Goal: Task Accomplishment & Management: Manage account settings

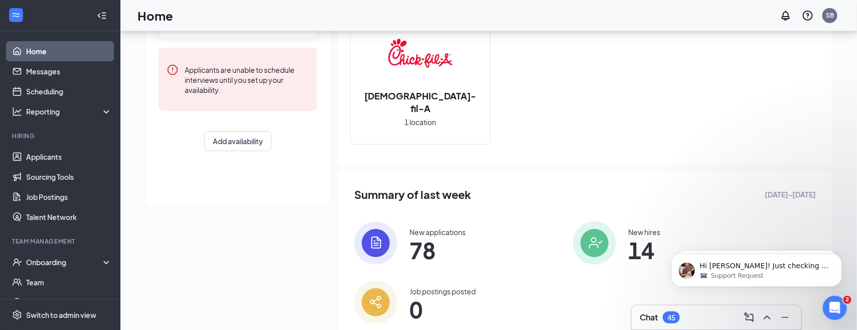
scroll to position [151, 0]
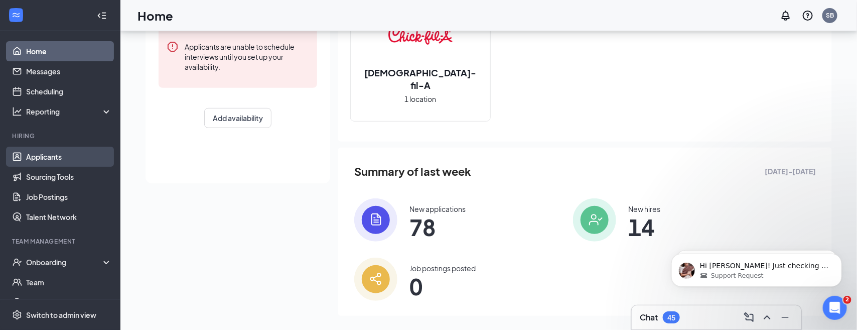
click at [55, 161] on link "Applicants" at bounding box center [69, 157] width 86 height 20
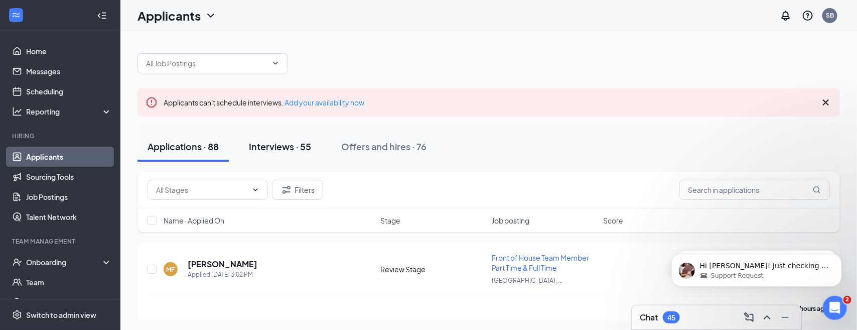
click at [296, 147] on div "Interviews · 55" at bounding box center [280, 146] width 62 height 13
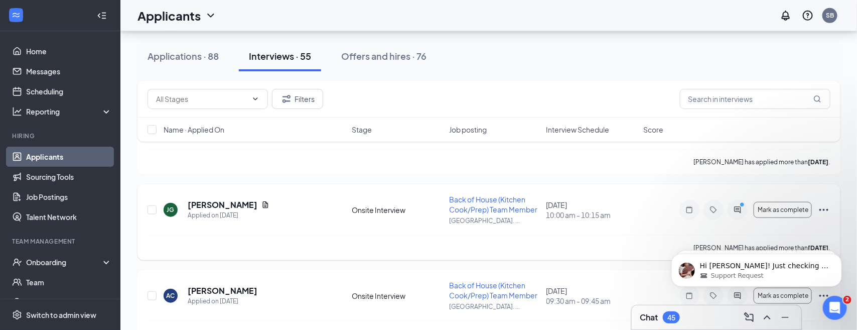
scroll to position [326, 0]
click at [472, 208] on span "Back of House (Kitchen Cook/Prep) Team Member" at bounding box center [493, 203] width 88 height 19
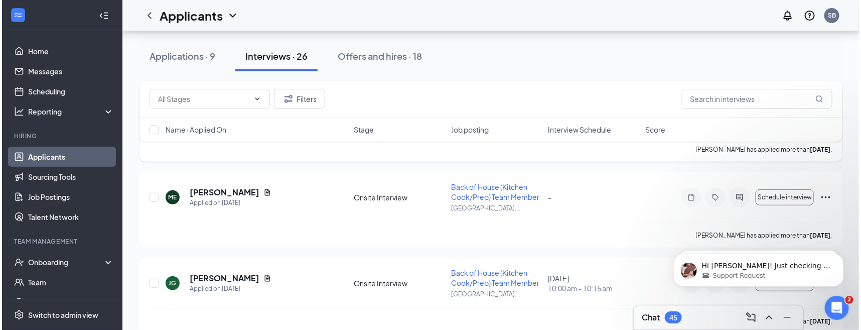
scroll to position [226, 0]
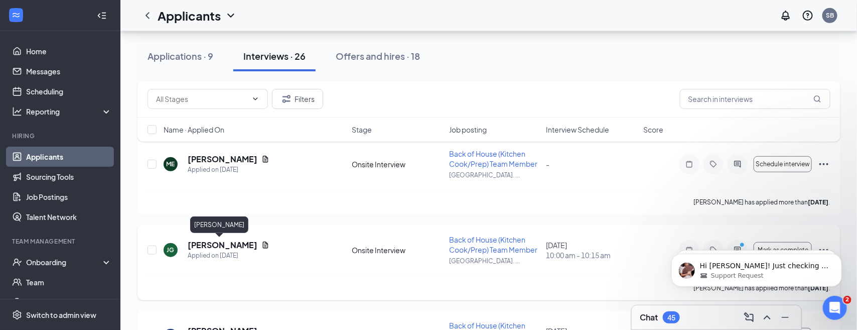
click at [217, 244] on h5 "[PERSON_NAME]" at bounding box center [223, 244] width 70 height 11
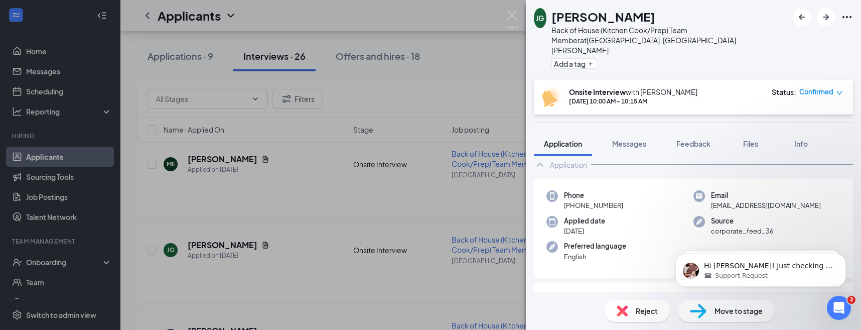
scroll to position [50, 0]
click at [748, 139] on span "Files" at bounding box center [750, 143] width 15 height 9
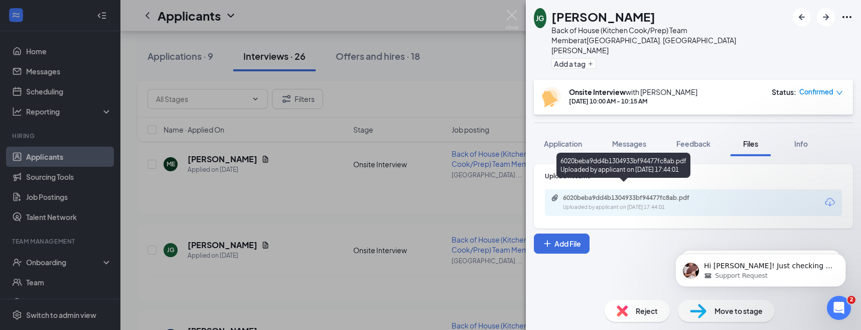
click at [666, 194] on div "6020beba9dd4b1304933bf94477fc8ab.pdf" at bounding box center [633, 198] width 141 height 8
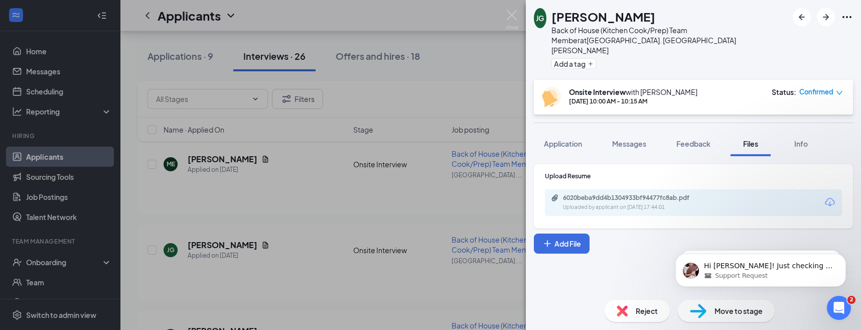
click at [453, 58] on div "[PERSON_NAME] [PERSON_NAME] Back of House (Kitchen Cook/Prep) Team Member at [G…" at bounding box center [430, 165] width 861 height 330
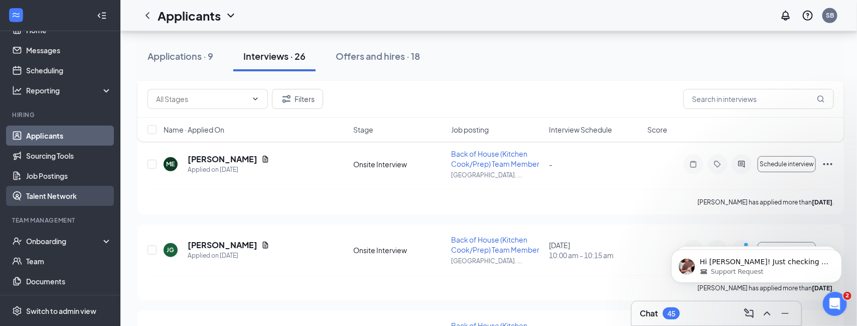
scroll to position [25, 0]
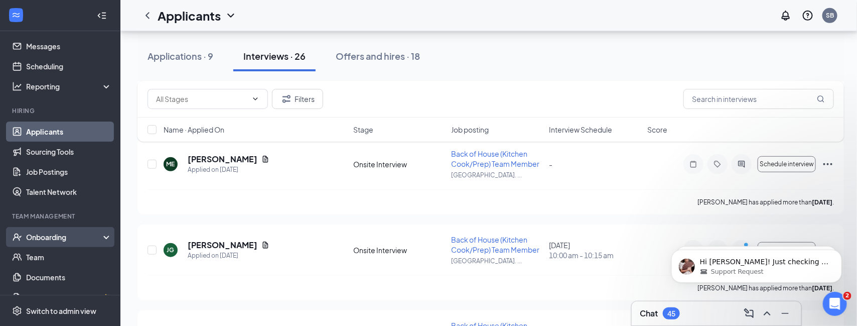
click at [55, 237] on div "Onboarding" at bounding box center [64, 237] width 77 height 10
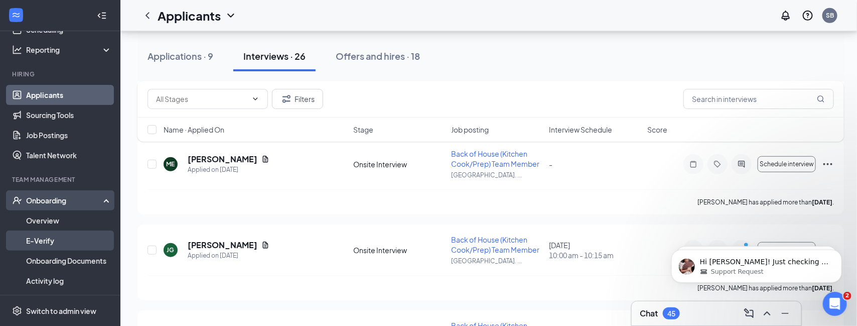
scroll to position [100, 0]
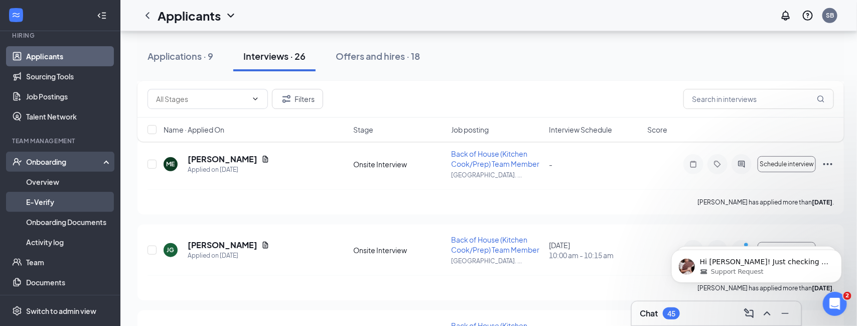
click at [51, 205] on link "E-Verify" at bounding box center [69, 202] width 86 height 20
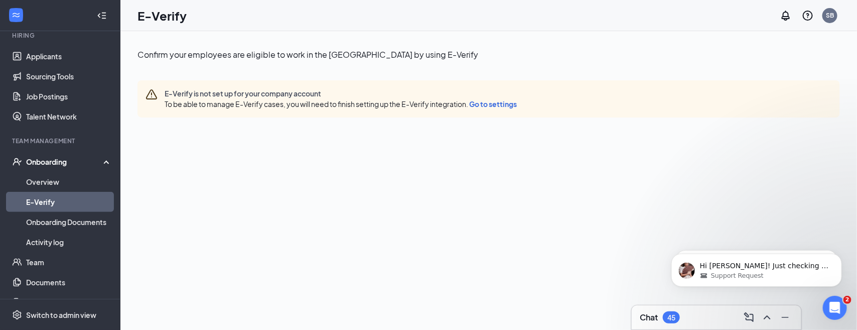
click at [501, 106] on span "Go to settings" at bounding box center [493, 103] width 48 height 9
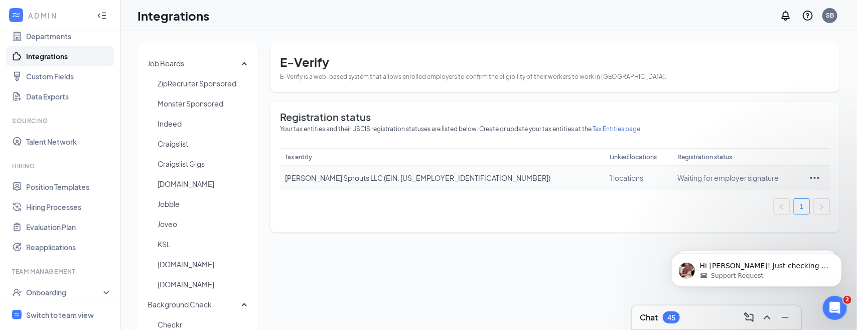
click at [809, 180] on icon "Ellipses" at bounding box center [815, 178] width 12 height 12
click at [821, 201] on span "View details" at bounding box center [824, 198] width 39 height 11
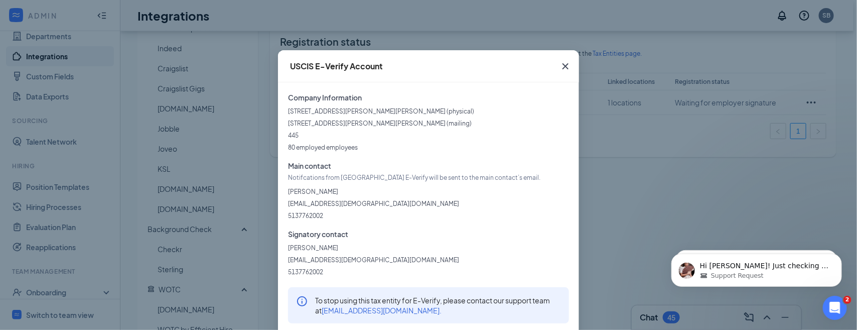
click at [565, 66] on icon "Cross" at bounding box center [566, 66] width 12 height 12
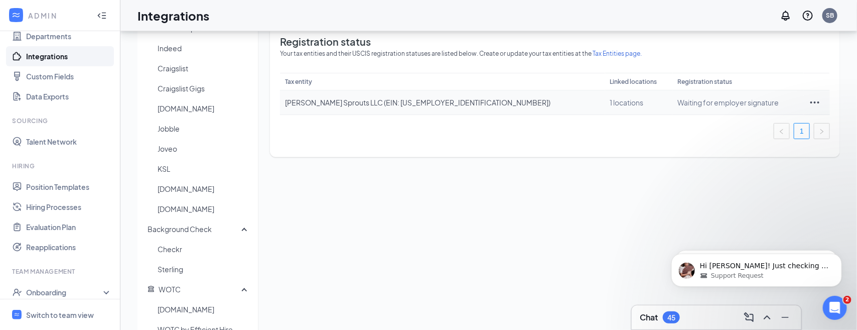
click at [809, 103] on icon "Ellipses" at bounding box center [815, 102] width 12 height 12
click at [610, 104] on div "1 locations" at bounding box center [638, 102] width 57 height 10
click at [610, 105] on div "1 locations" at bounding box center [638, 102] width 57 height 10
click at [600, 54] on span "Tax Entities page." at bounding box center [617, 54] width 49 height 8
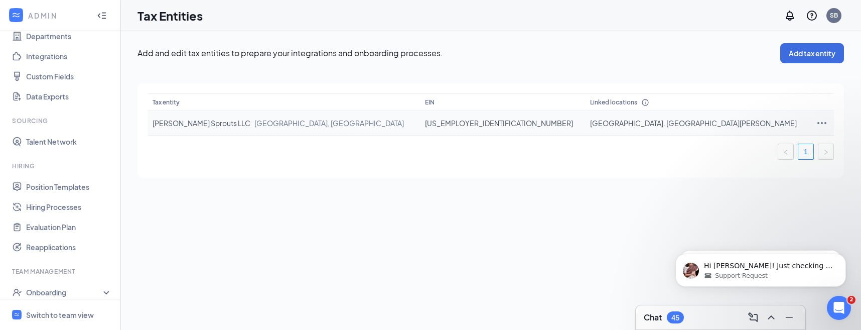
click at [816, 120] on icon "Ellipses" at bounding box center [822, 123] width 12 height 12
click at [735, 172] on span "View and edit linked locations" at bounding box center [745, 167] width 96 height 11
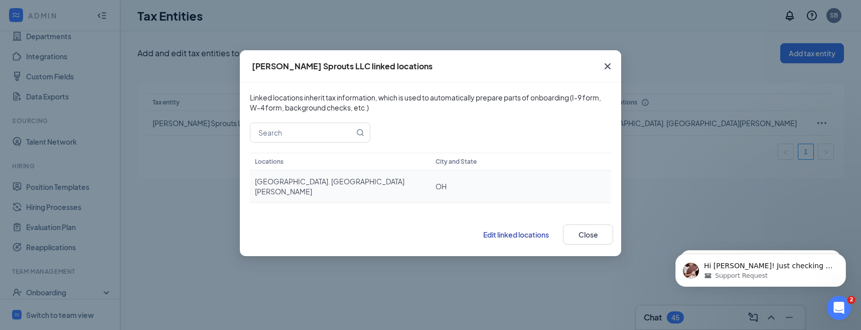
click at [466, 182] on div "OH" at bounding box center [521, 186] width 171 height 10
click at [506, 230] on span "Edit linked locations" at bounding box center [516, 234] width 66 height 9
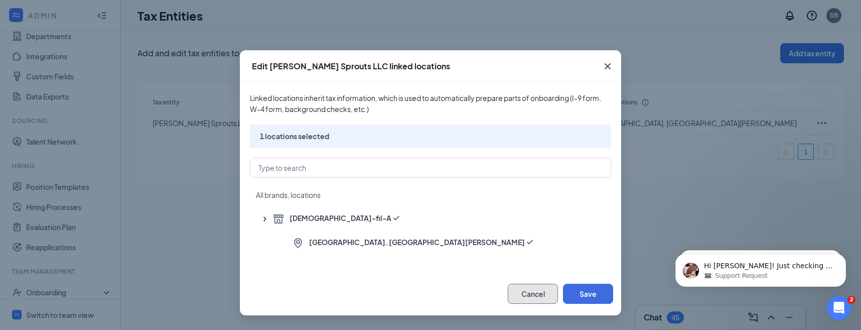
click at [526, 298] on button "Cancel" at bounding box center [533, 294] width 50 height 20
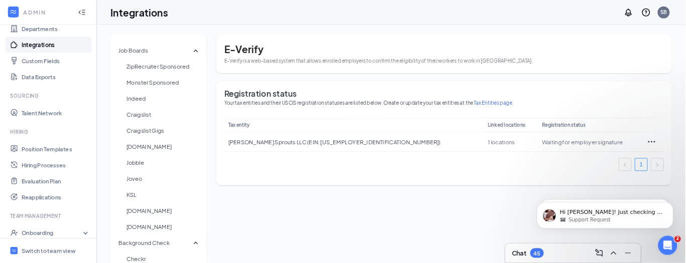
scroll to position [100, 0]
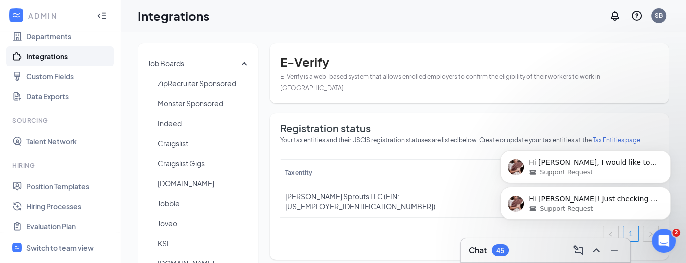
drag, startPoint x: 669, startPoint y: 154, endPoint x: 668, endPoint y: 121, distance: 33.1
click at [669, 154] on icon "Dismiss notification" at bounding box center [668, 153] width 5 height 5
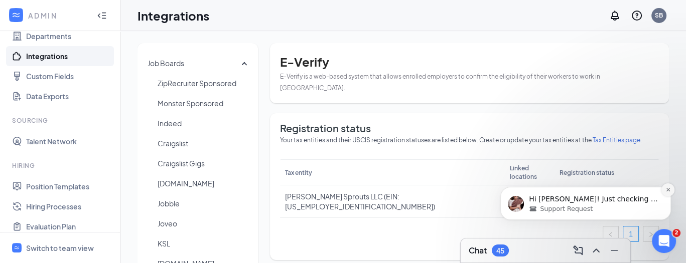
click at [667, 192] on icon "Dismiss notification" at bounding box center [668, 190] width 6 height 6
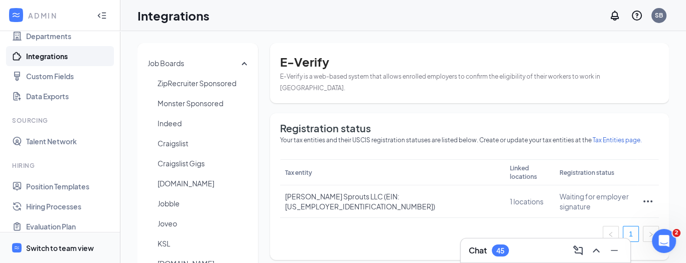
click at [66, 249] on div "Switch to team view" at bounding box center [60, 248] width 68 height 10
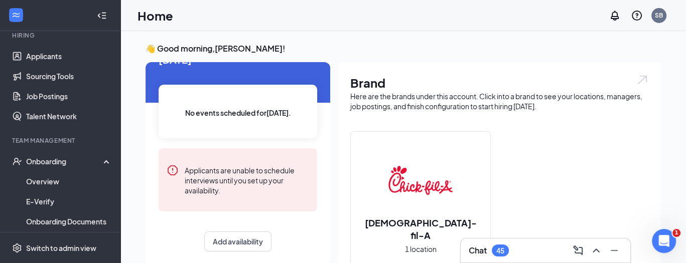
scroll to position [27, 0]
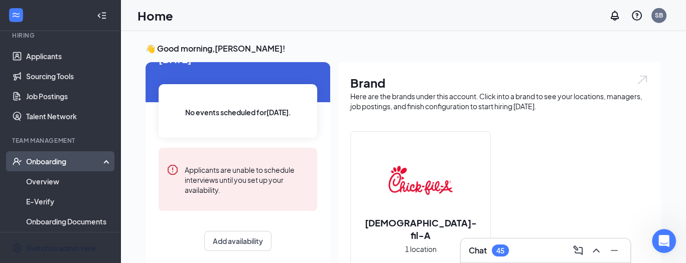
click at [66, 166] on div "Onboarding" at bounding box center [64, 162] width 77 height 10
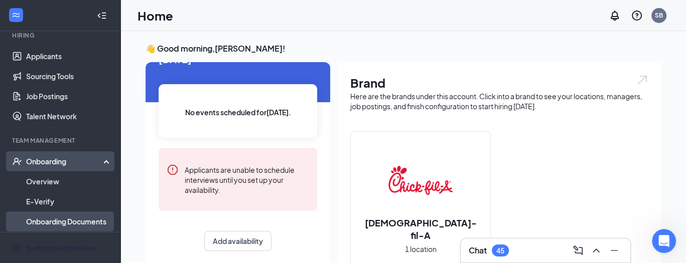
click at [73, 219] on link "Onboarding Documents" at bounding box center [69, 222] width 86 height 20
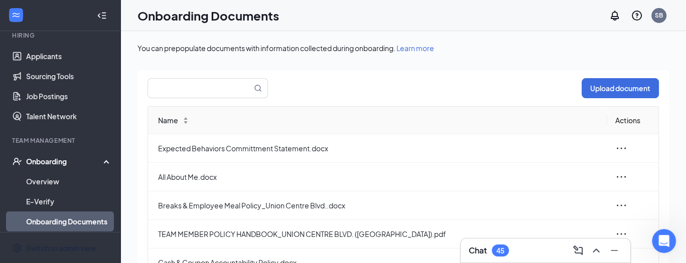
click at [48, 162] on div "Onboarding" at bounding box center [64, 162] width 77 height 10
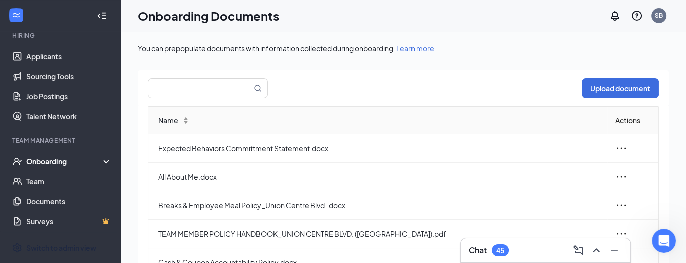
click at [48, 162] on div "Onboarding" at bounding box center [64, 162] width 77 height 10
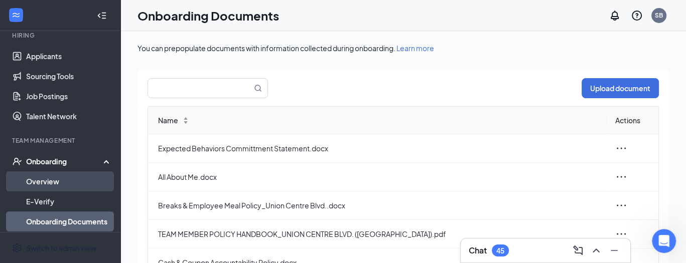
click at [41, 178] on link "Overview" at bounding box center [69, 182] width 86 height 20
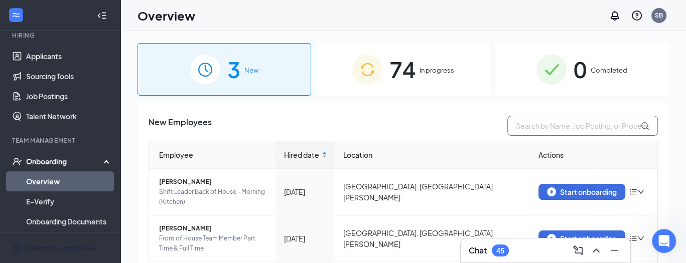
click at [526, 128] on input "text" at bounding box center [582, 126] width 151 height 20
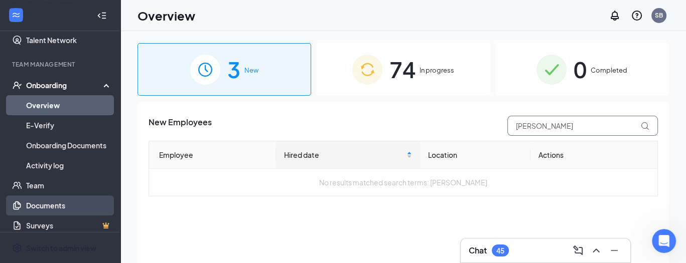
scroll to position [184, 0]
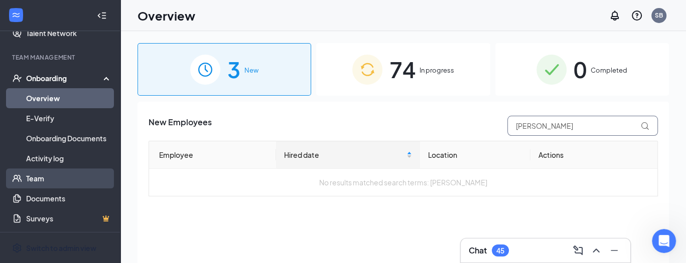
type input "[PERSON_NAME]"
click at [45, 181] on link "Team" at bounding box center [69, 179] width 86 height 20
